Goal: Information Seeking & Learning: Understand process/instructions

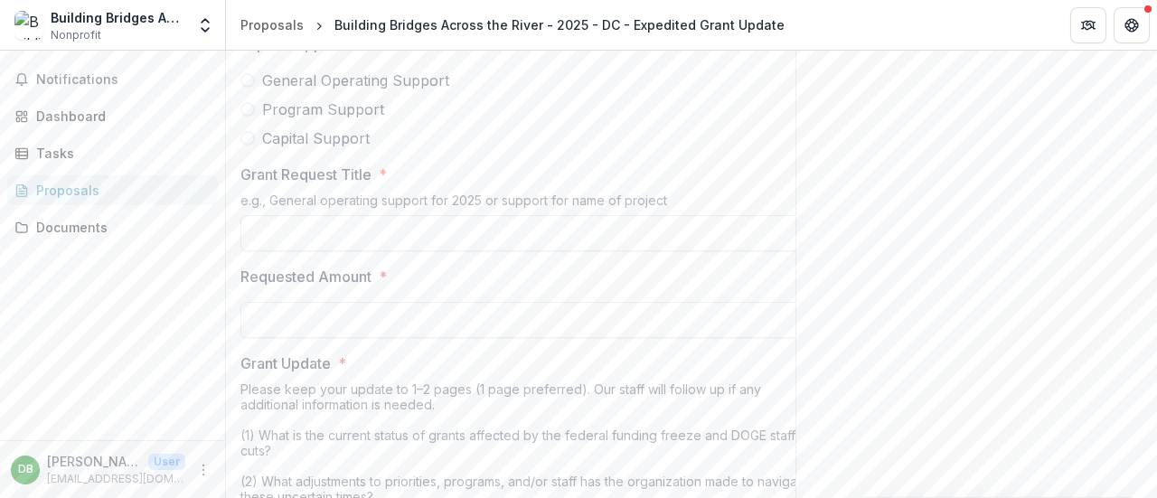
scroll to position [2349, 0]
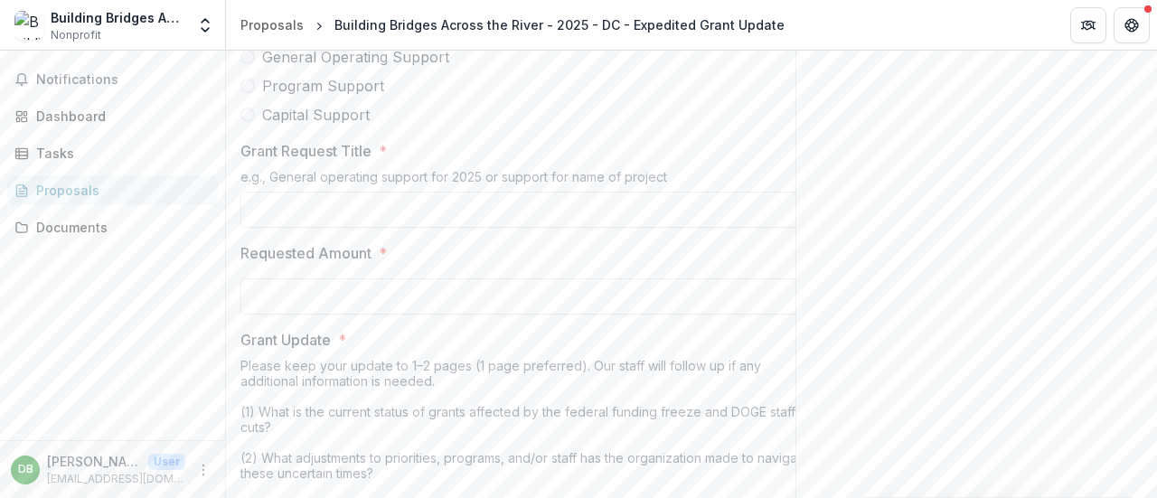
drag, startPoint x: 374, startPoint y: 194, endPoint x: 239, endPoint y: 178, distance: 136.5
copy p "Please select below whether you are seeking general operating, program, or capi…"
drag, startPoint x: 667, startPoint y: 352, endPoint x: 239, endPoint y: 354, distance: 428.3
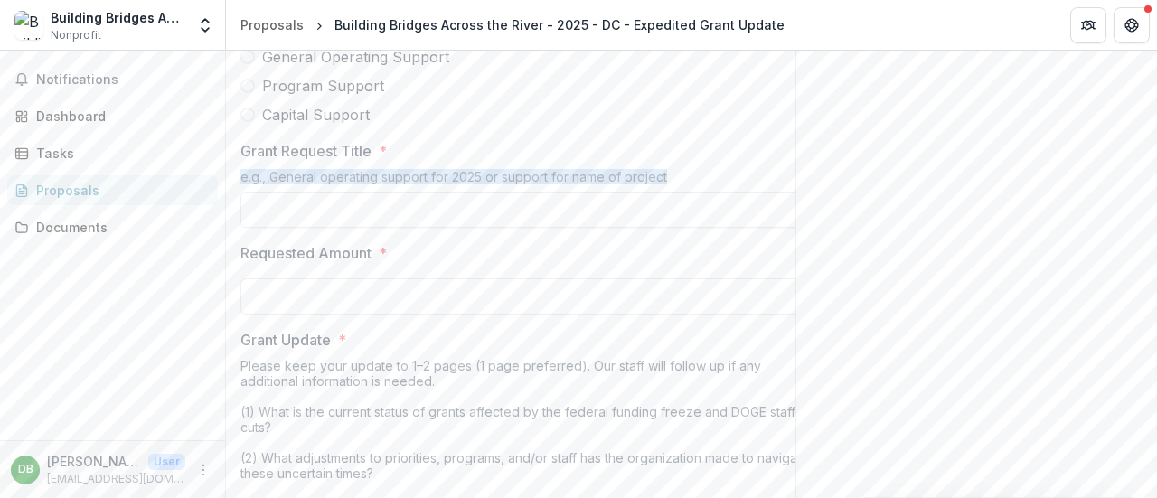
copy div "e.g., General operating support for 2025 or support for name of project"
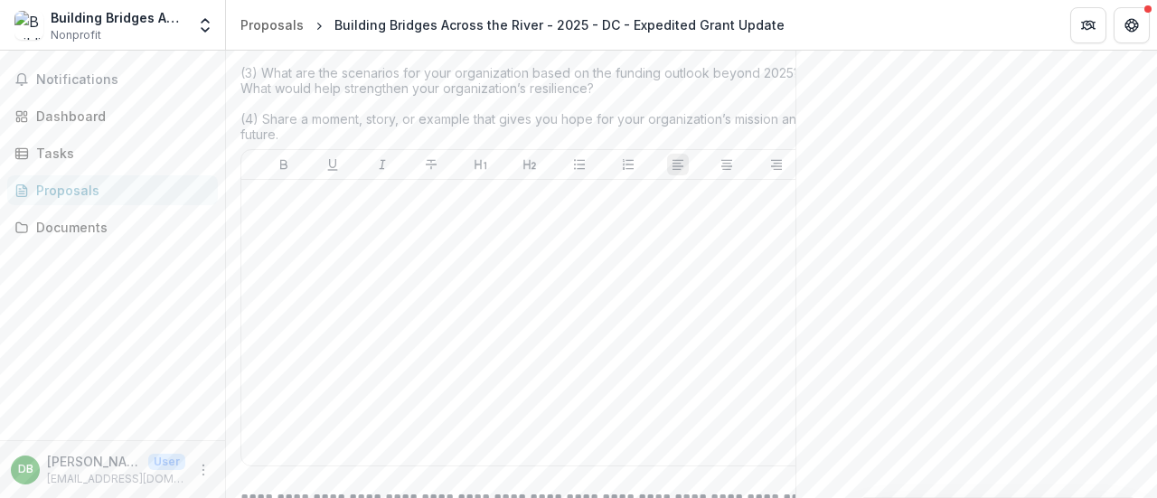
scroll to position [2801, 0]
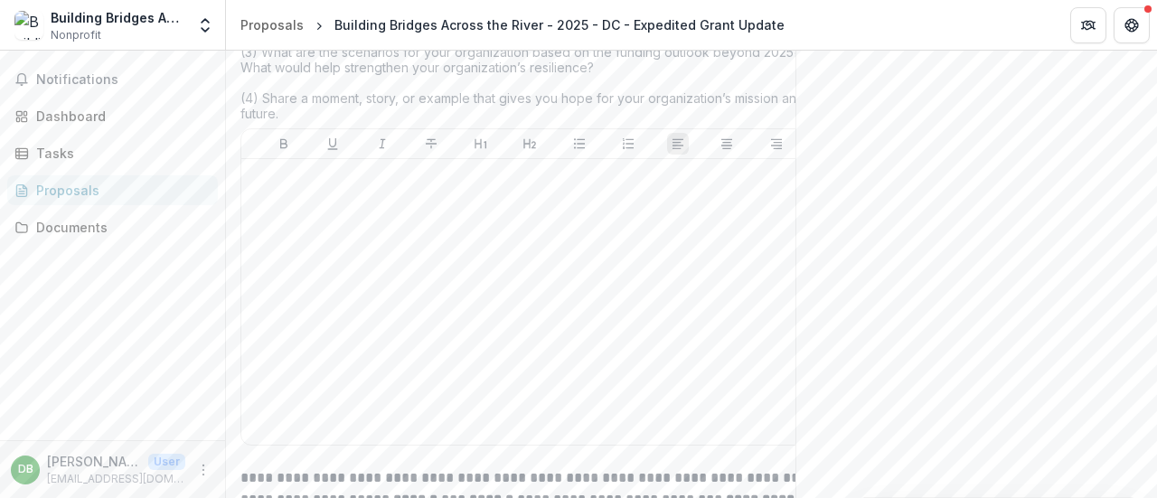
drag, startPoint x: 240, startPoint y: 93, endPoint x: 323, endPoint y: 288, distance: 211.8
click at [323, 128] on div "Please keep your update to 1–2 pages (1 page preferred). Our staff will follow …" at bounding box center [529, 17] width 578 height 222
copy div "Please keep your update to 1–2 pages (1 page preferred). Our staff will follow …"
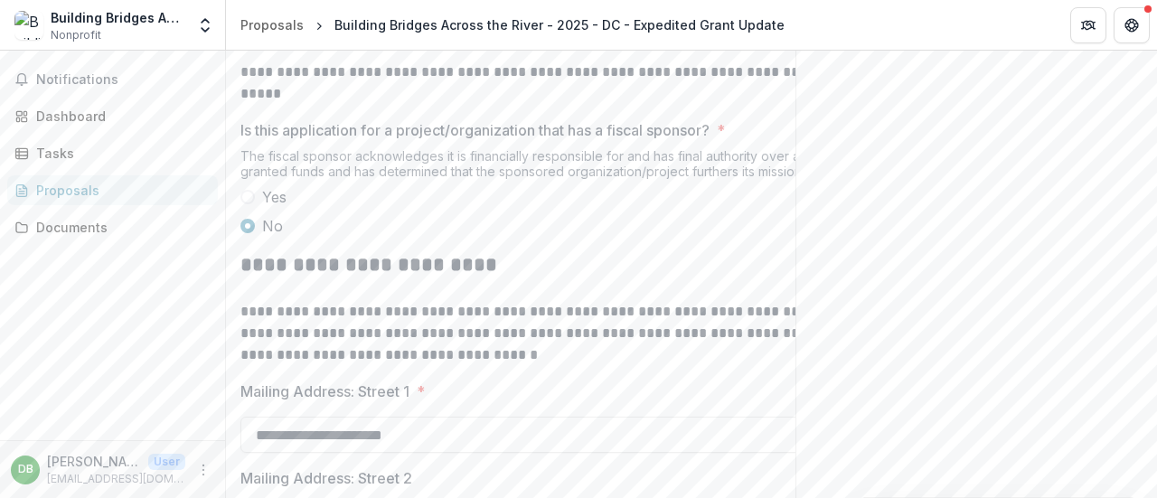
scroll to position [508, 0]
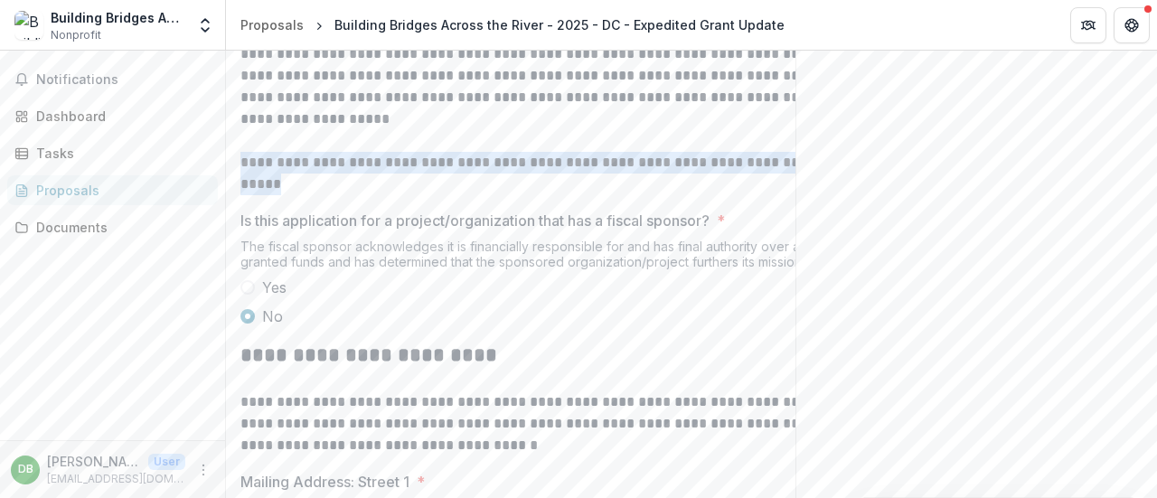
drag, startPoint x: 471, startPoint y: 343, endPoint x: 249, endPoint y: 323, distance: 222.3
copy p "**********"
